Goal: Information Seeking & Learning: Learn about a topic

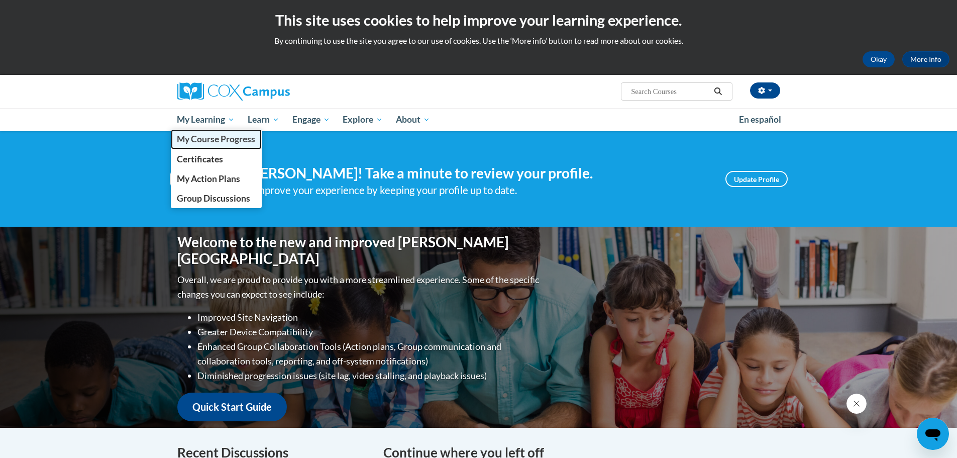
click at [213, 140] on span "My Course Progress" at bounding box center [216, 139] width 78 height 11
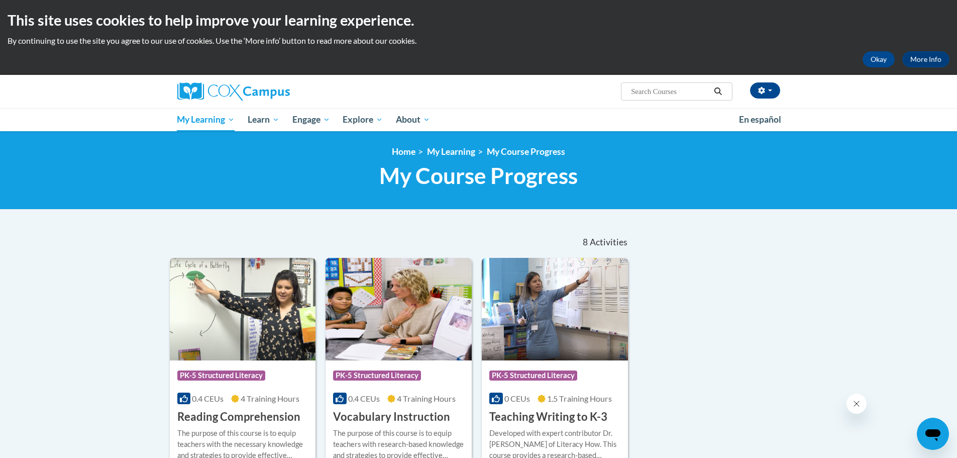
click at [277, 406] on div "Course Category: PK-5 Structured Literacy 0.4 CEUs 4 Training Hours COURSE Read…" at bounding box center [243, 392] width 146 height 64
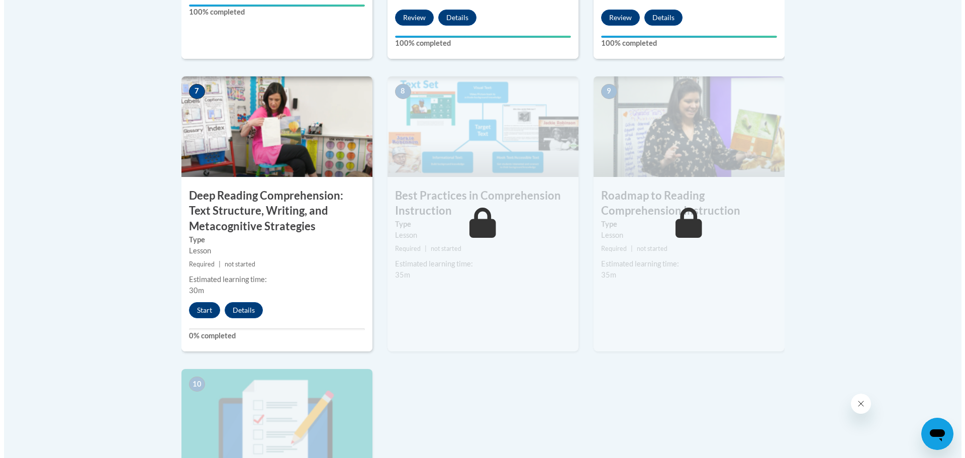
scroll to position [833, 0]
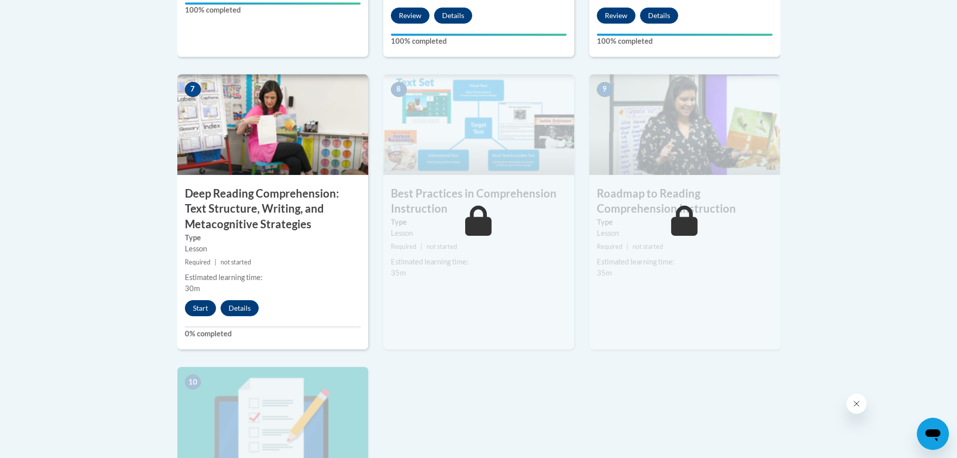
click at [192, 309] on button "Start" at bounding box center [200, 308] width 31 height 16
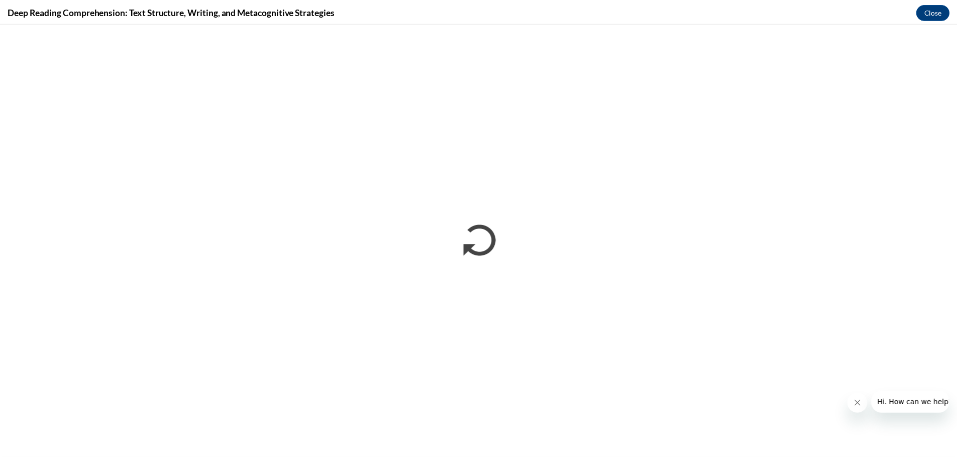
scroll to position [0, 0]
